Goal: Task Accomplishment & Management: Complete application form

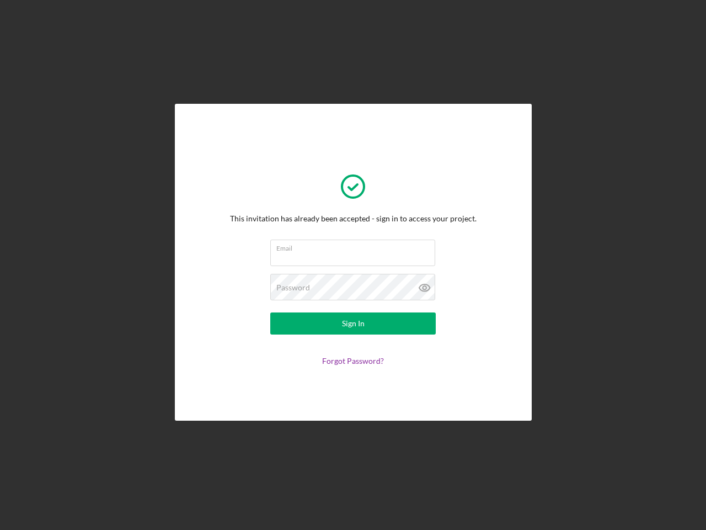
click at [353, 265] on input "Email" at bounding box center [352, 252] width 165 height 26
click at [425, 287] on icon at bounding box center [425, 288] width 28 height 28
